Goal: Register for event/course

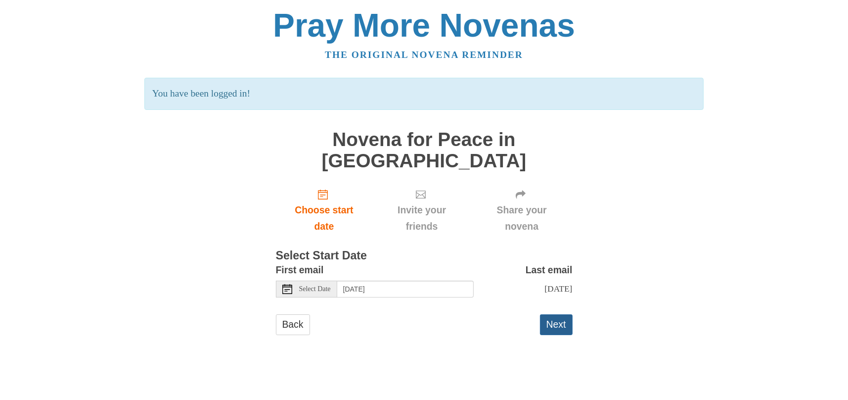
click at [562, 314] on button "Next" at bounding box center [556, 324] width 33 height 20
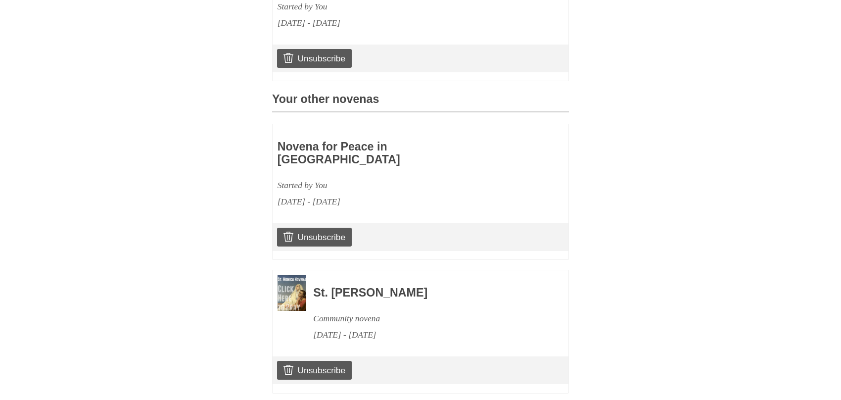
scroll to position [404, 0]
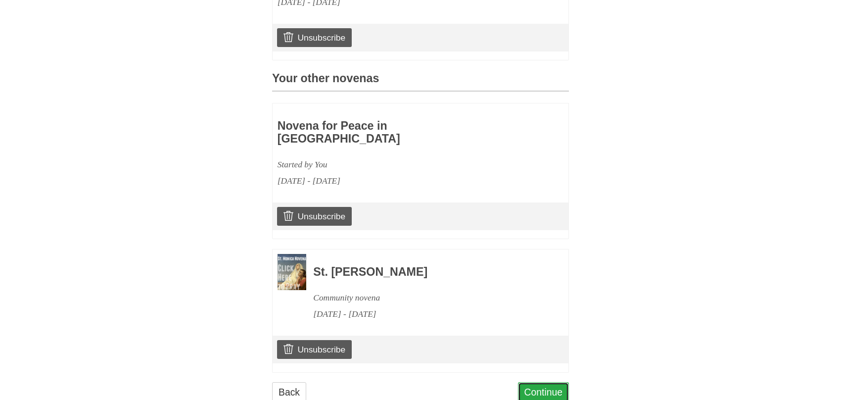
click at [519, 382] on link "Continue" at bounding box center [543, 392] width 51 height 20
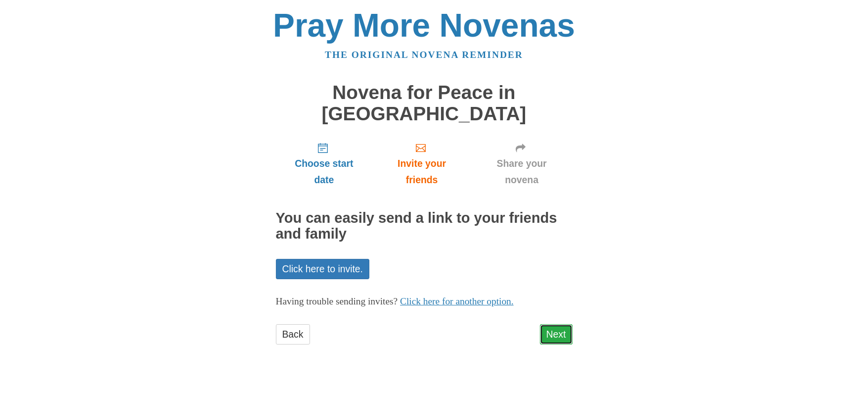
click at [564, 324] on link "Next" at bounding box center [556, 334] width 33 height 20
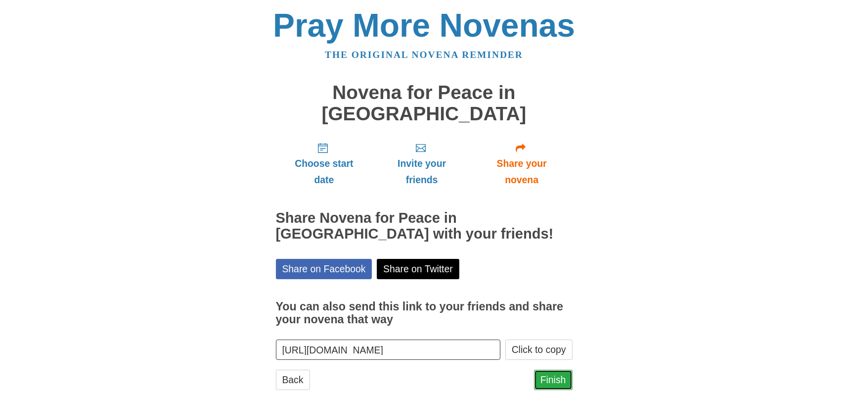
click at [559, 369] on link "Finish" at bounding box center [553, 379] width 39 height 20
